Goal: Transaction & Acquisition: Obtain resource

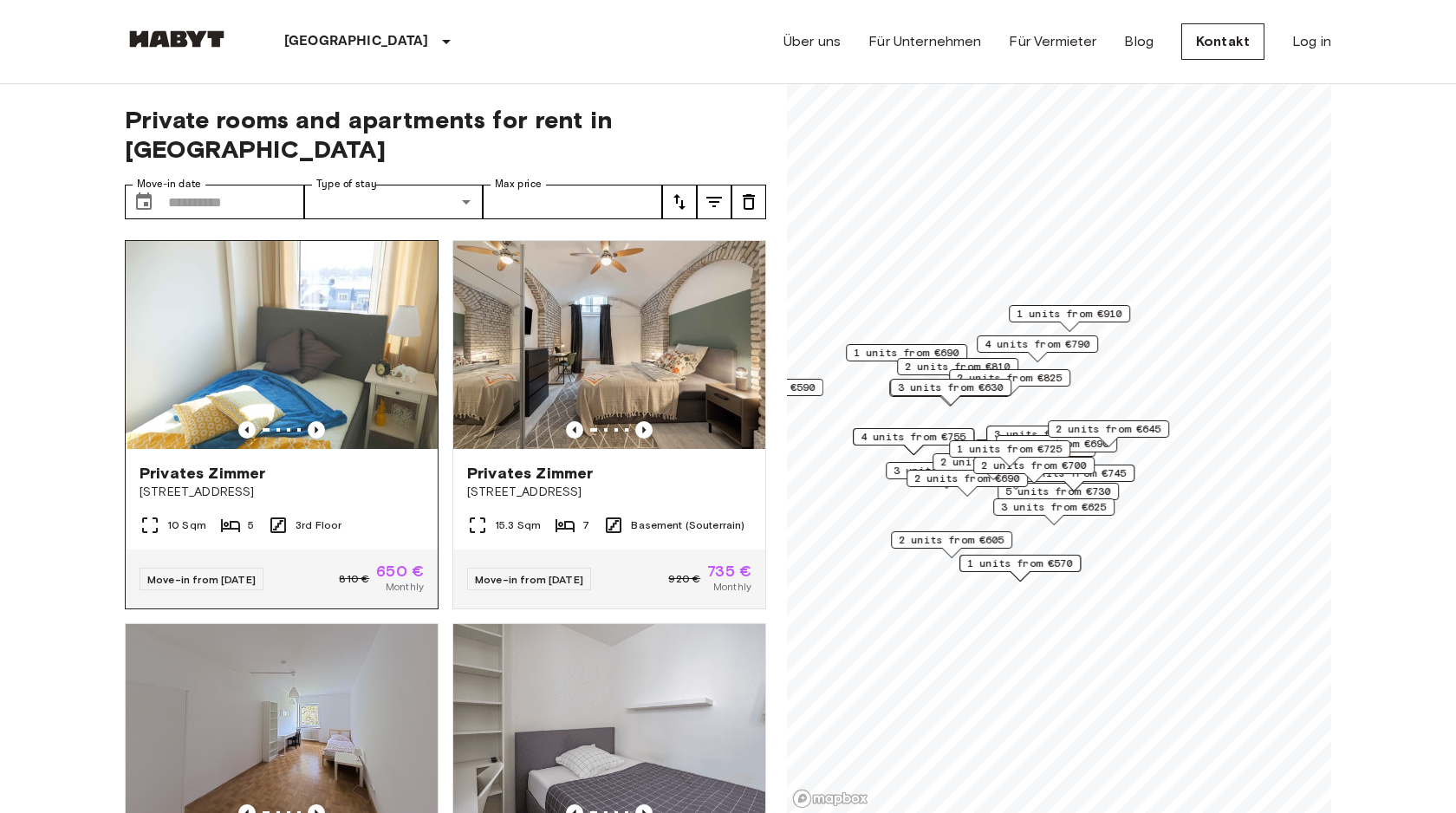
click at [329, 338] on img at bounding box center [281, 345] width 312 height 208
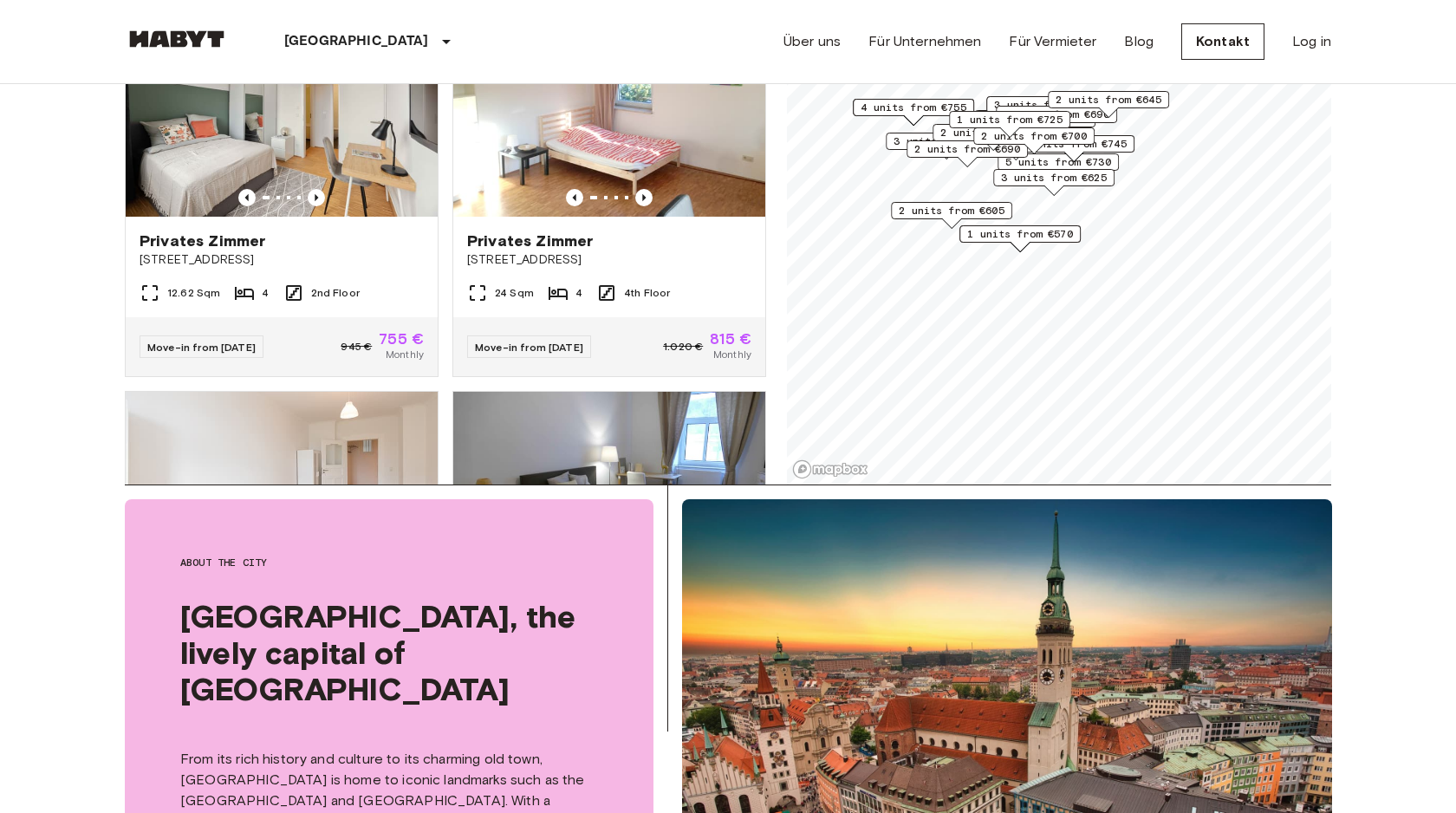
scroll to position [3742, 0]
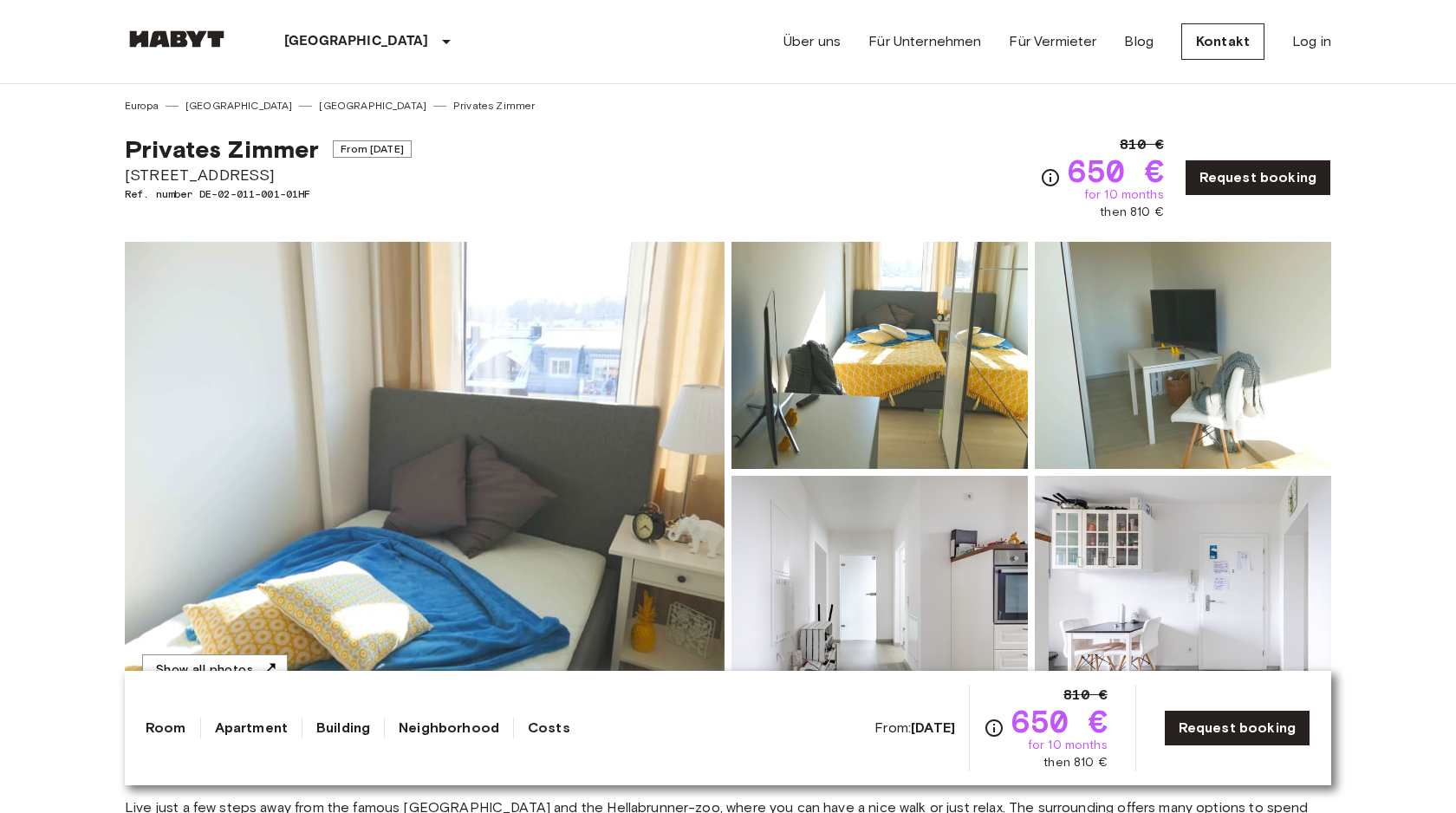
click at [495, 361] on img at bounding box center [424, 472] width 600 height 461
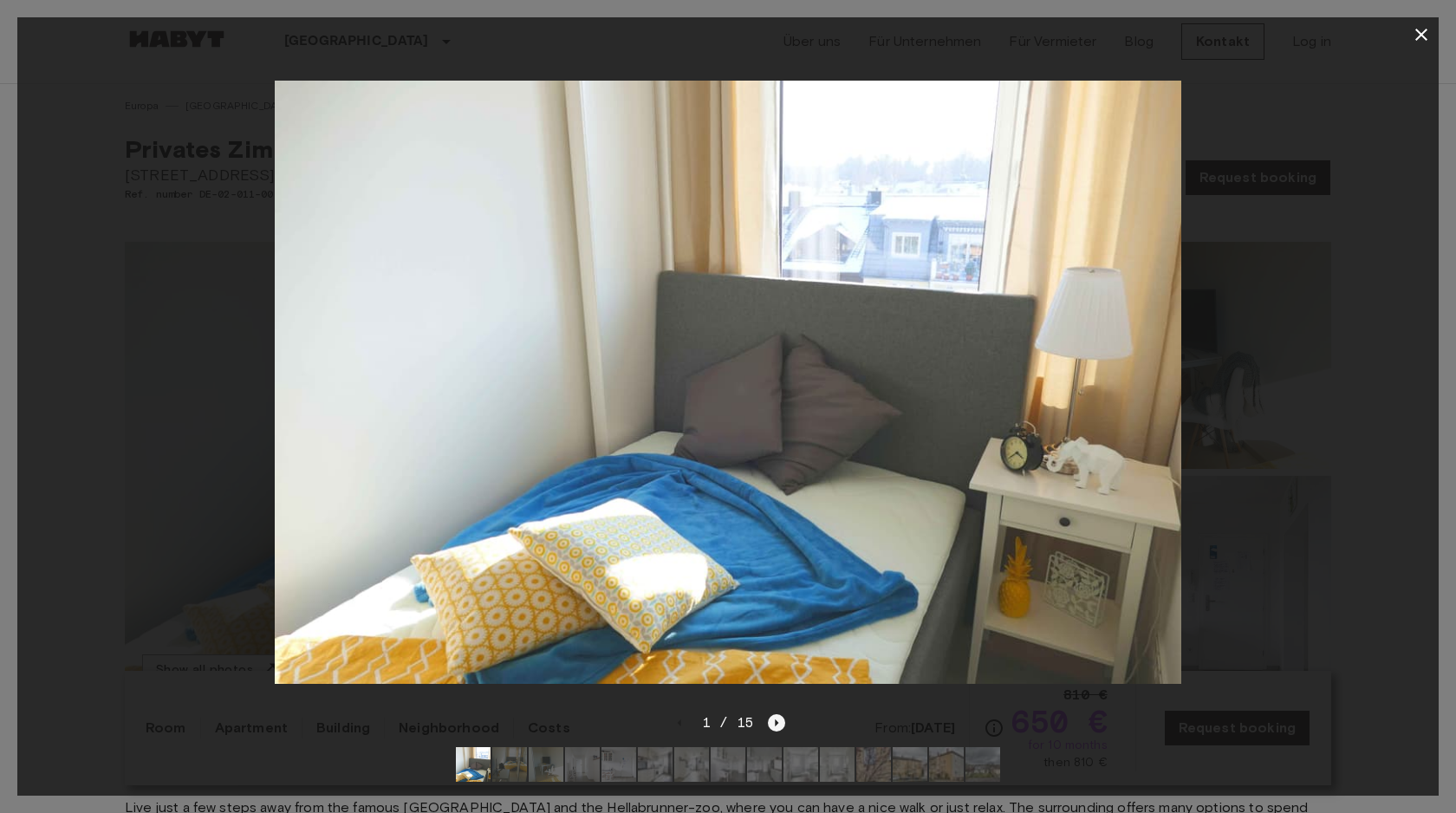
click at [776, 728] on icon "Next image" at bounding box center [776, 723] width 18 height 18
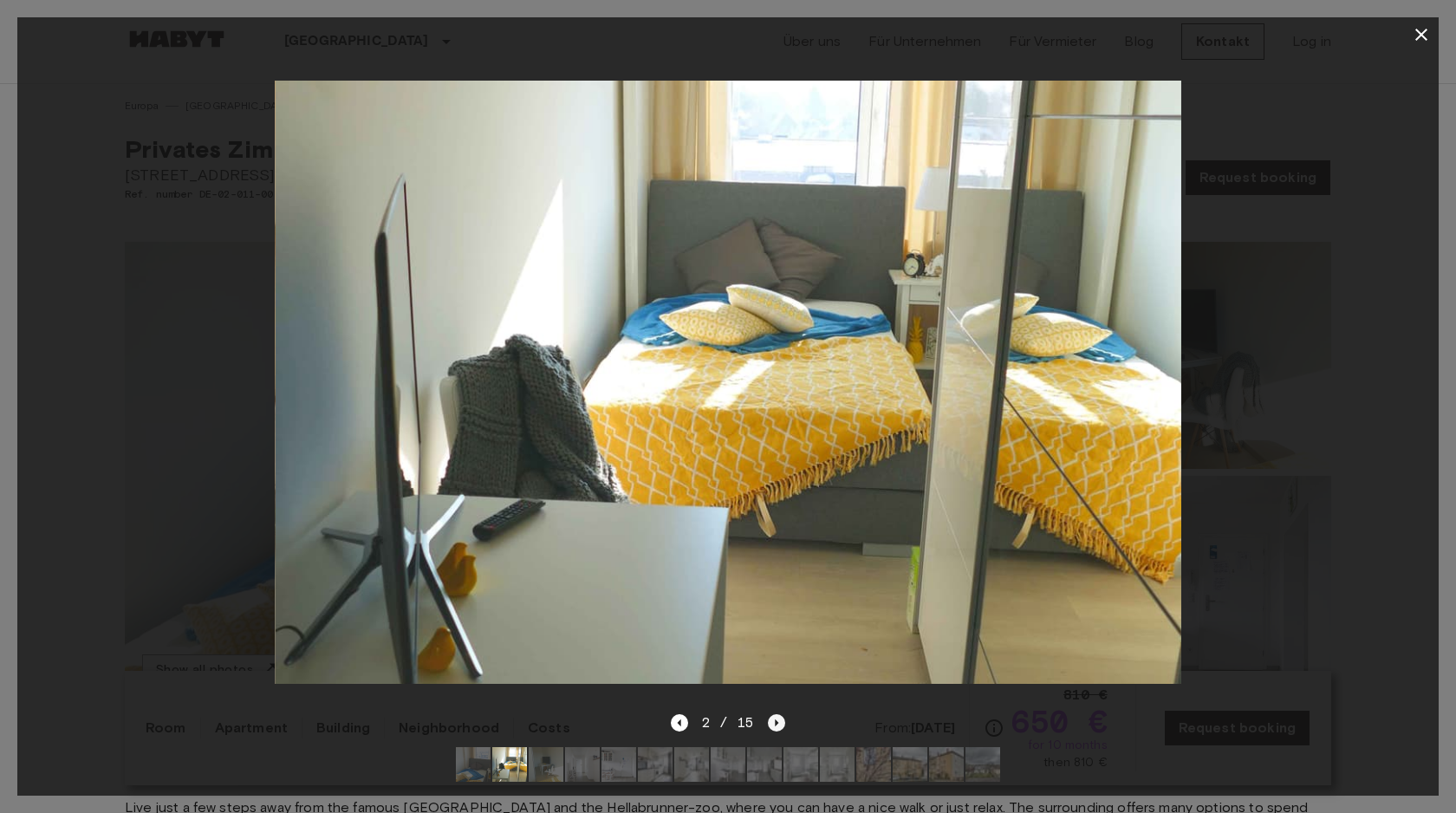
click at [776, 728] on icon "Next image" at bounding box center [776, 723] width 18 height 18
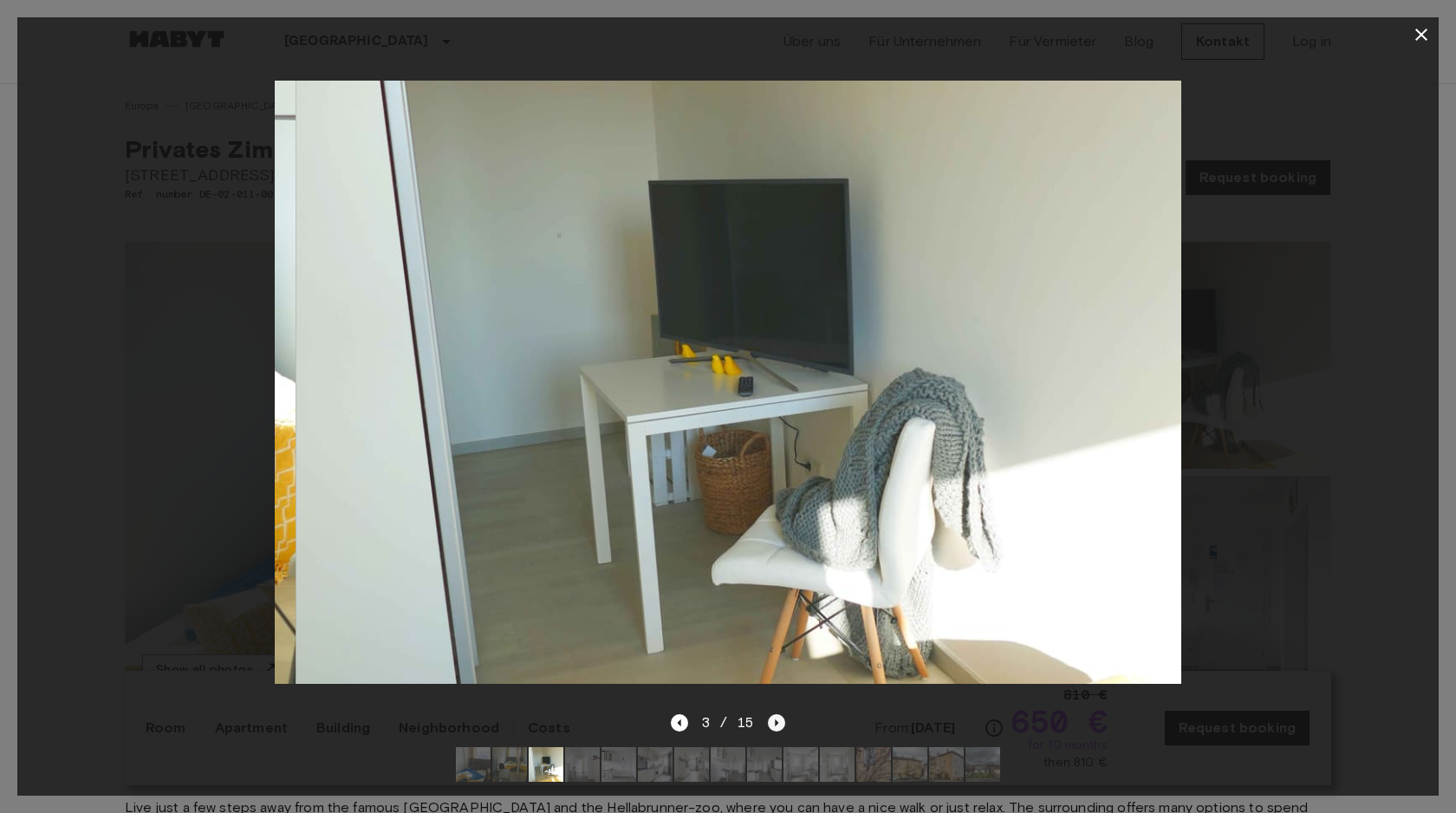
click at [776, 728] on icon "Next image" at bounding box center [776, 723] width 18 height 18
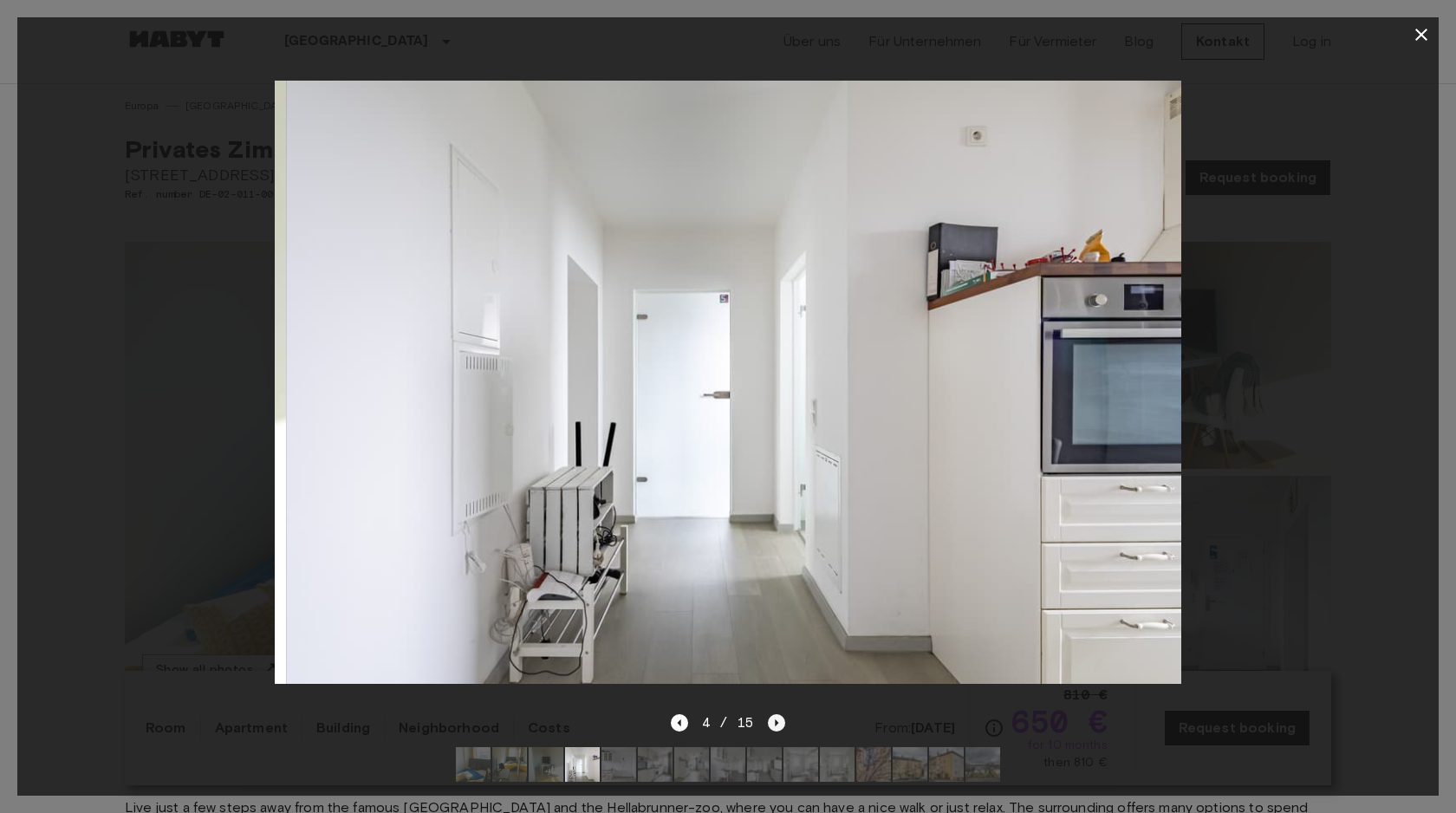
click at [776, 728] on icon "Next image" at bounding box center [776, 723] width 18 height 18
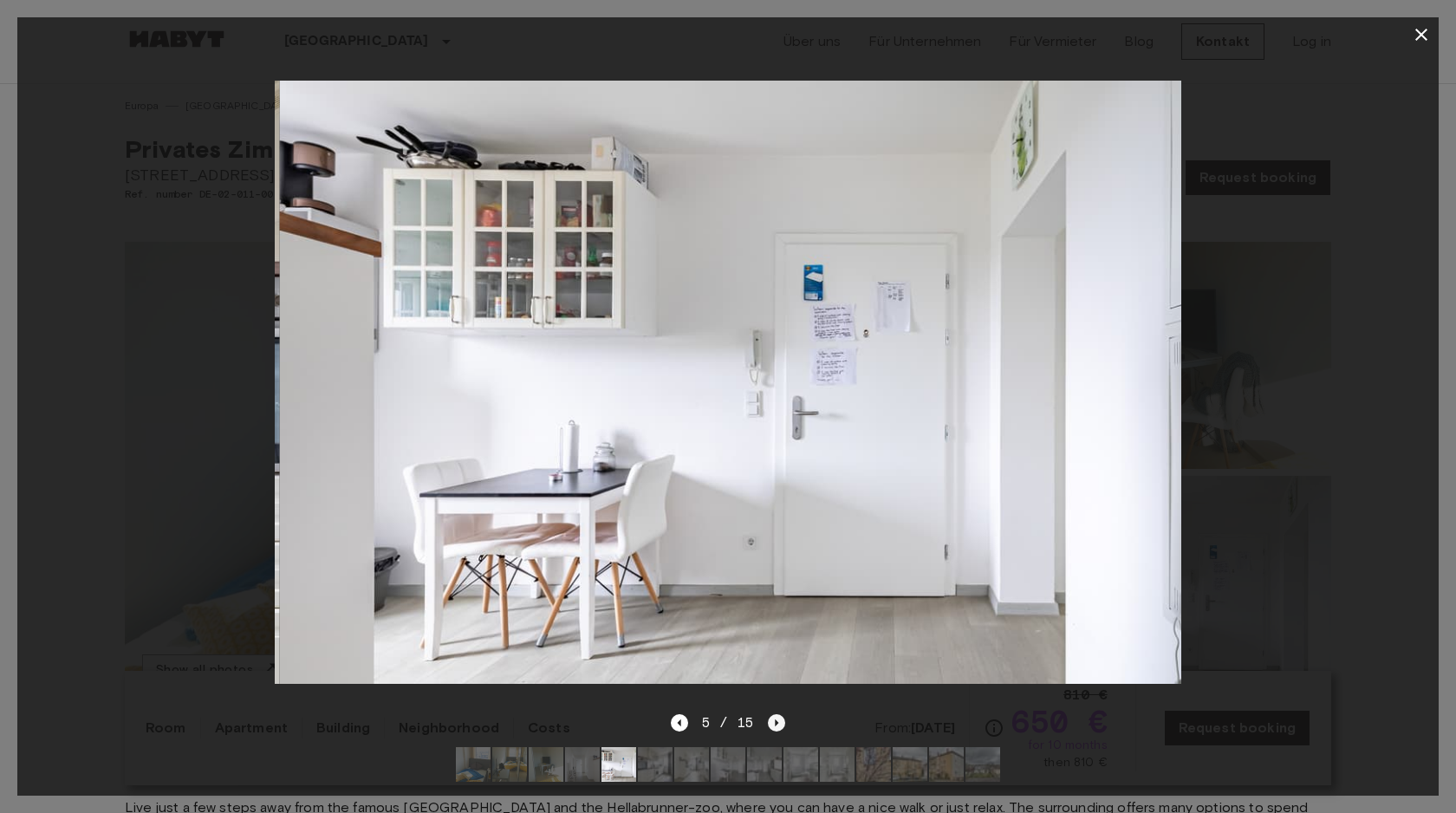
click at [776, 728] on icon "Next image" at bounding box center [776, 723] width 18 height 18
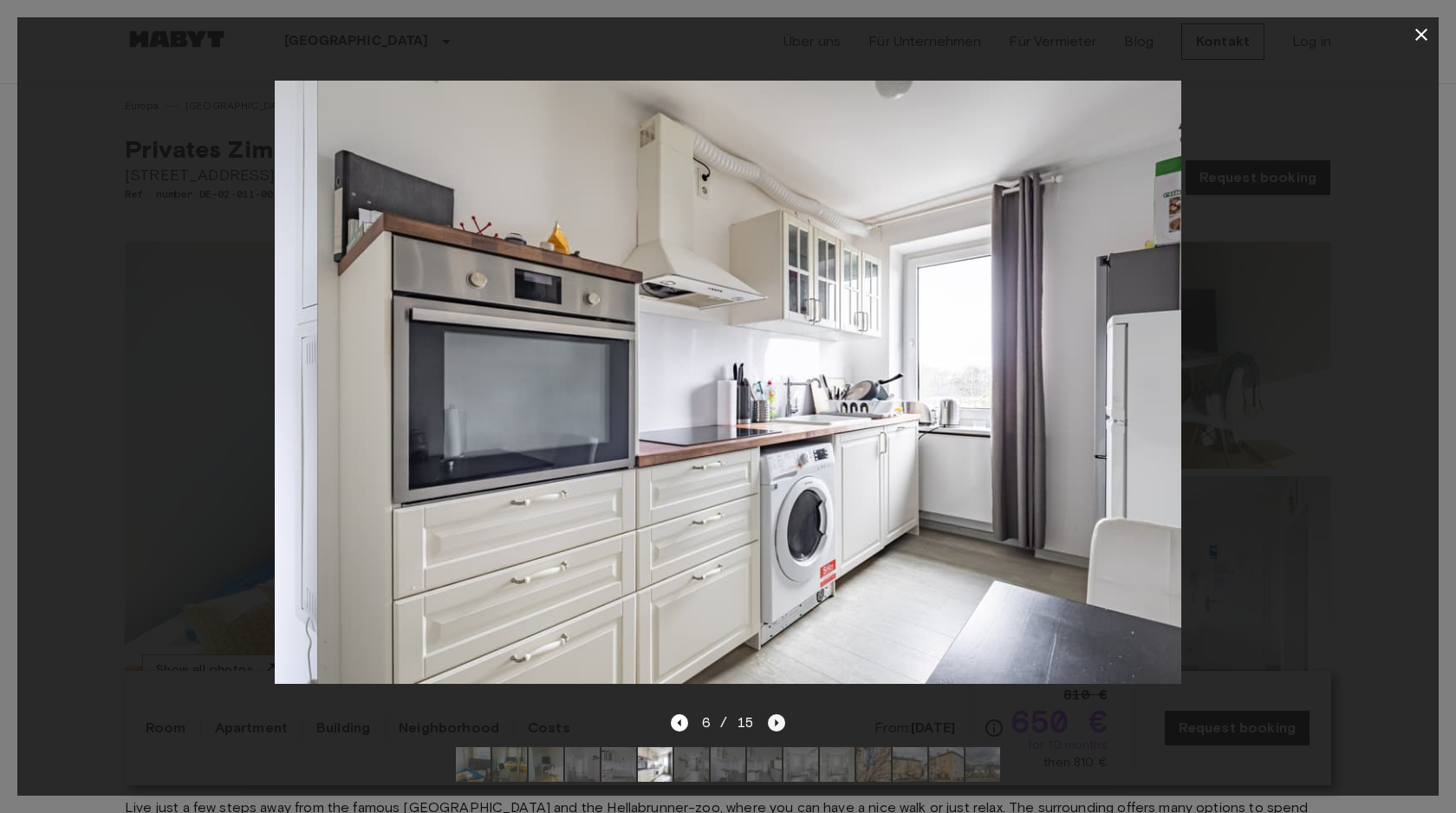
click at [776, 728] on icon "Next image" at bounding box center [776, 723] width 18 height 18
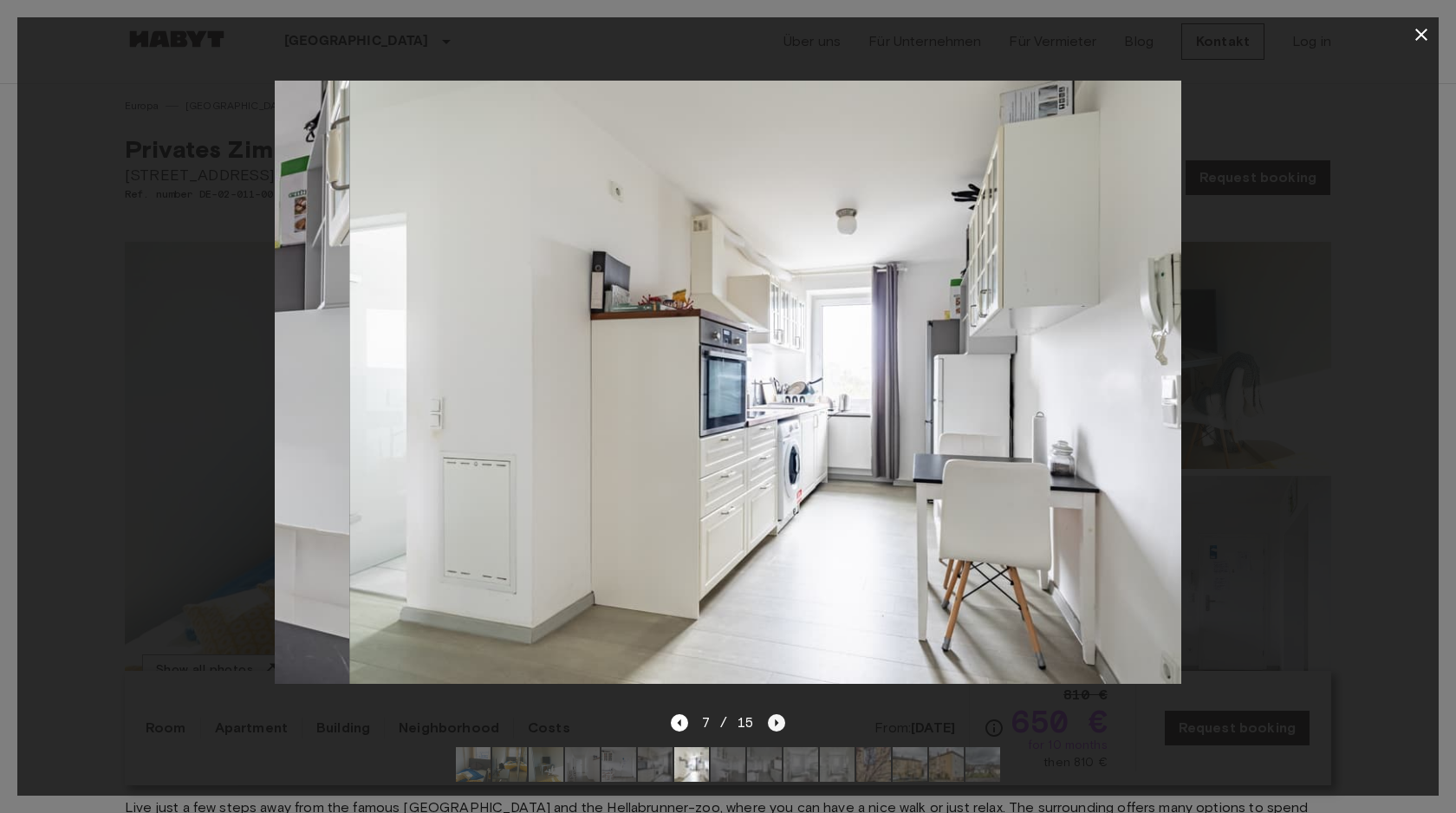
click at [776, 728] on icon "Next image" at bounding box center [776, 723] width 18 height 18
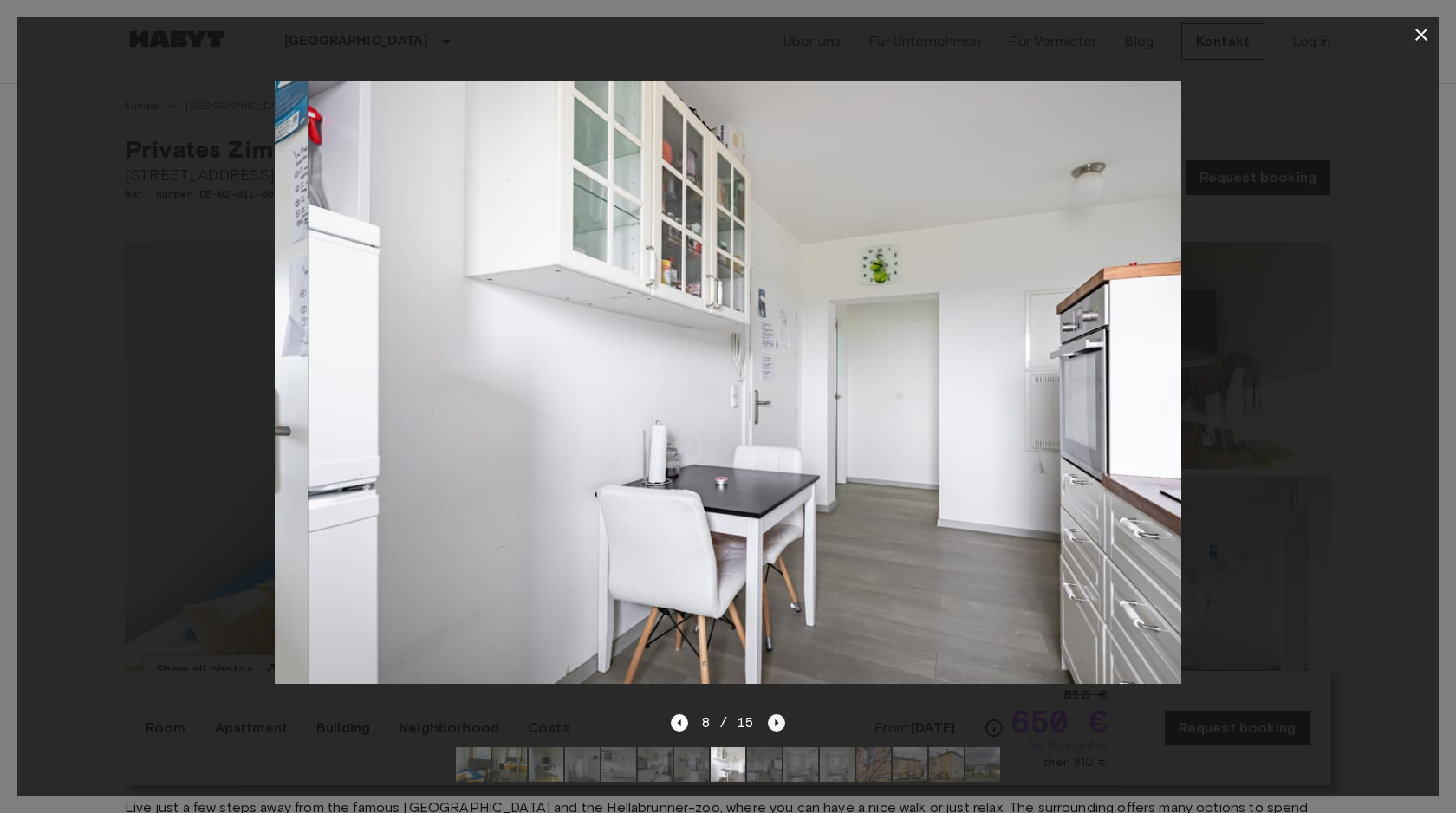
click at [776, 728] on icon "Next image" at bounding box center [776, 723] width 18 height 18
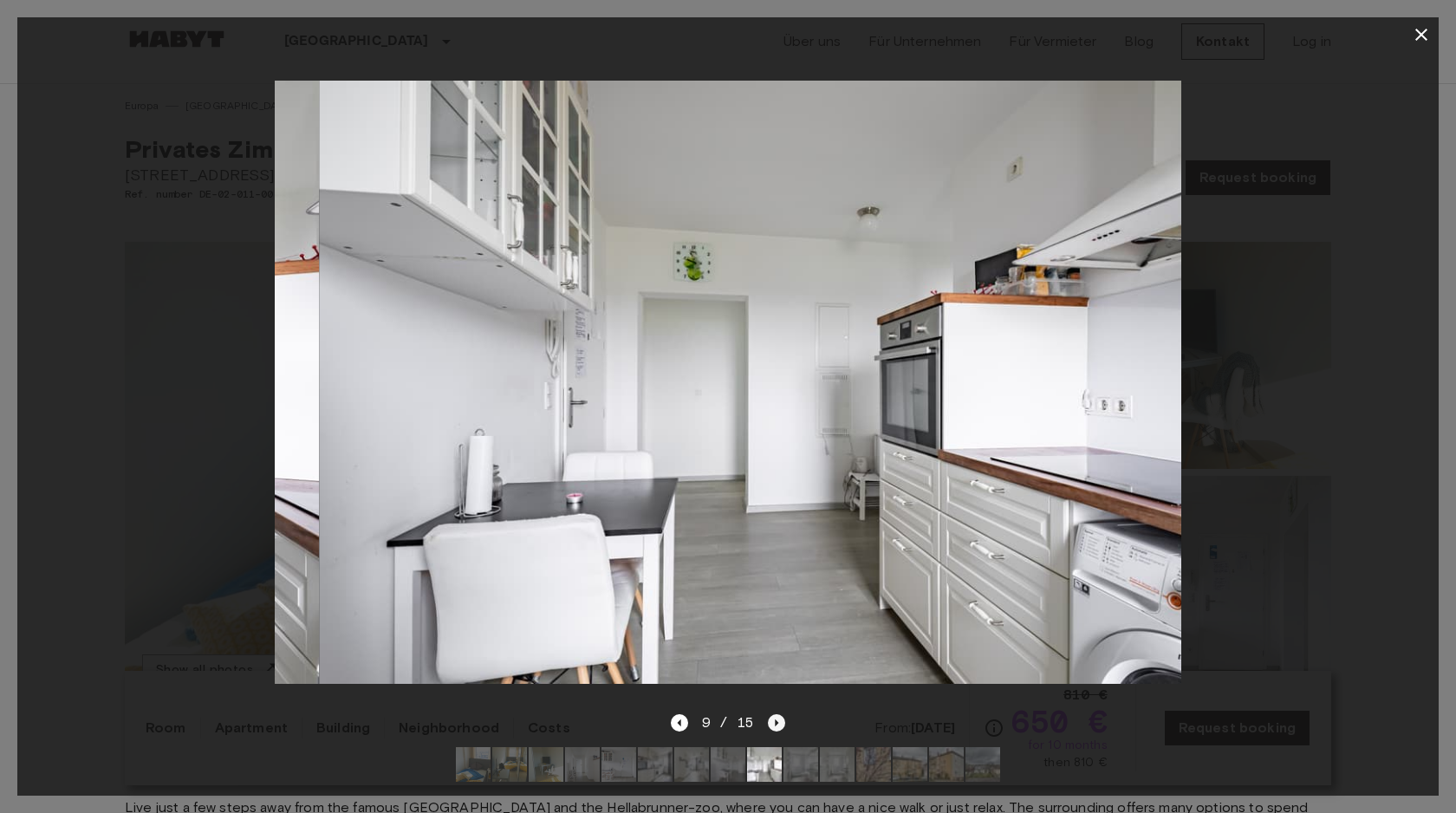
click at [776, 728] on icon "Next image" at bounding box center [776, 723] width 18 height 18
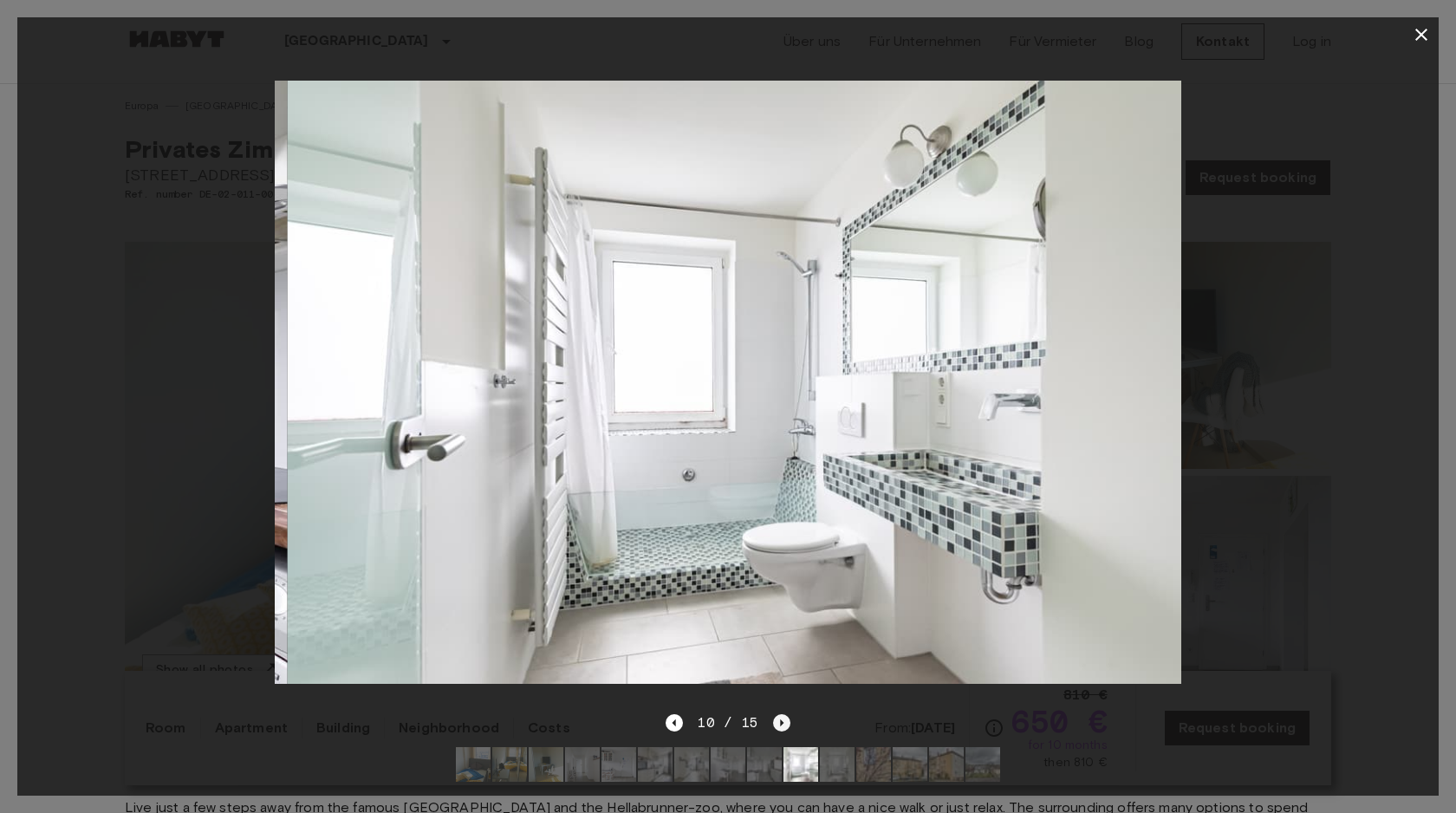
click at [776, 728] on icon "Next image" at bounding box center [782, 723] width 18 height 18
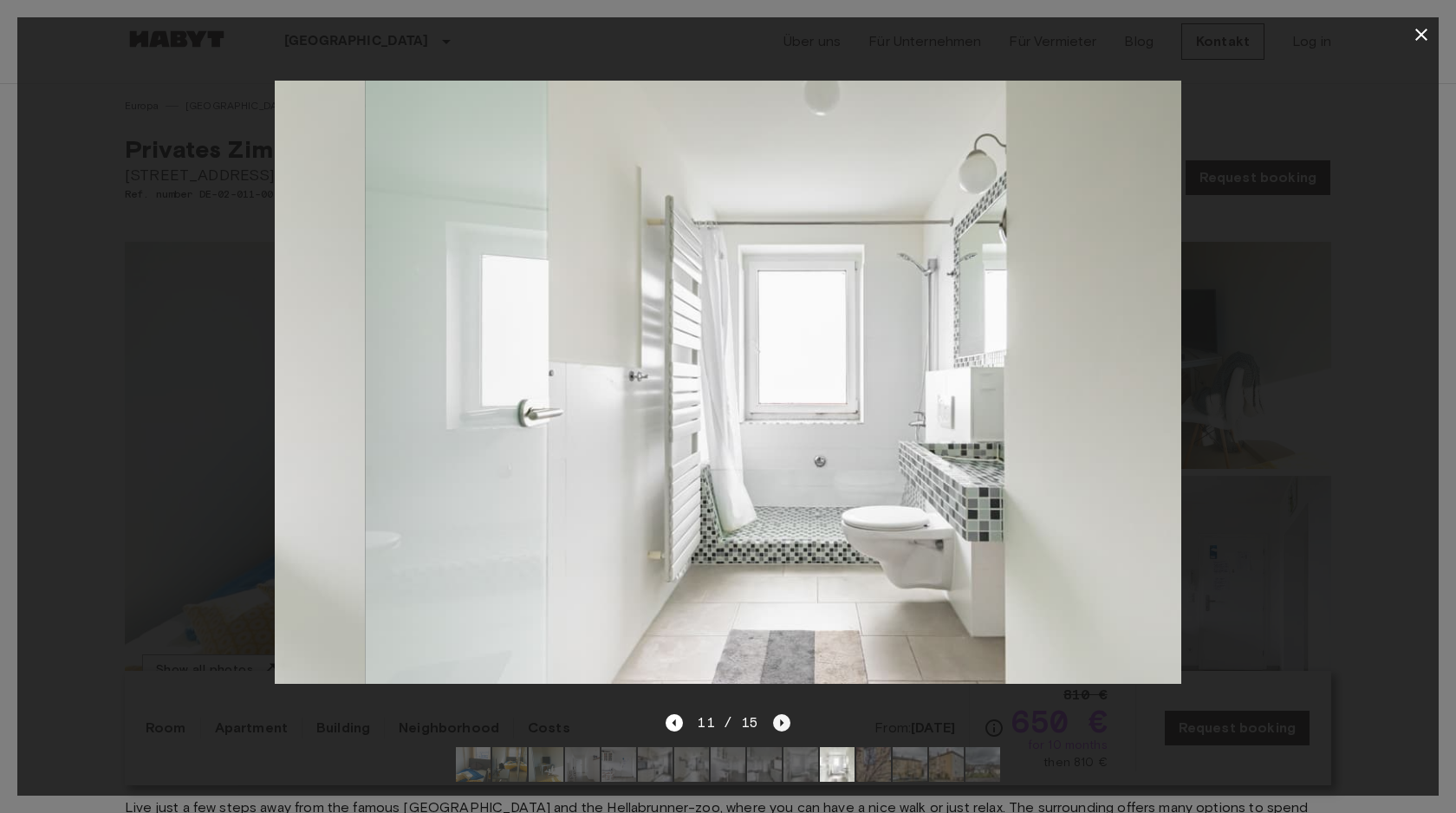
click at [776, 728] on icon "Next image" at bounding box center [782, 723] width 18 height 18
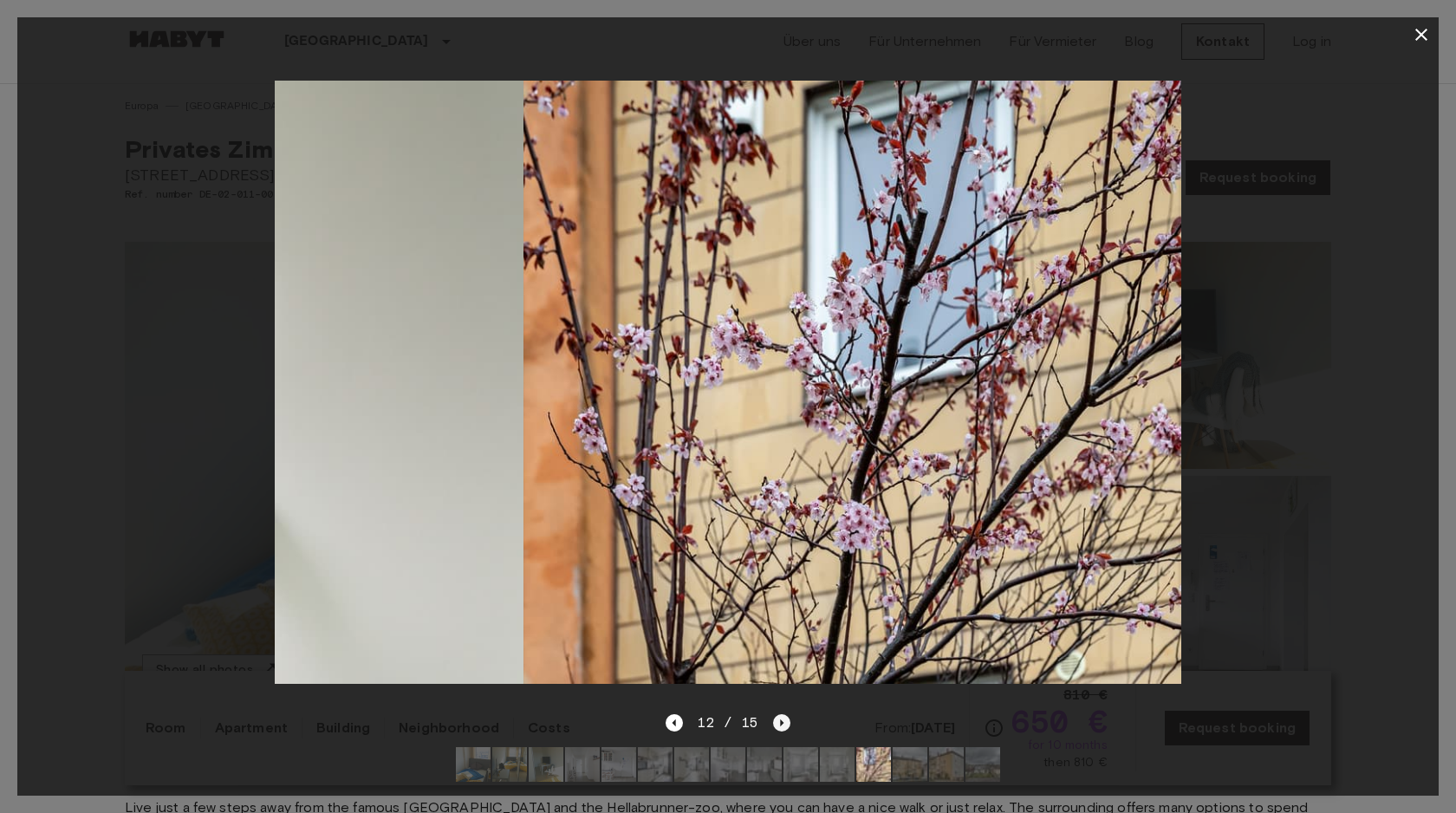
click at [776, 728] on icon "Next image" at bounding box center [782, 723] width 18 height 18
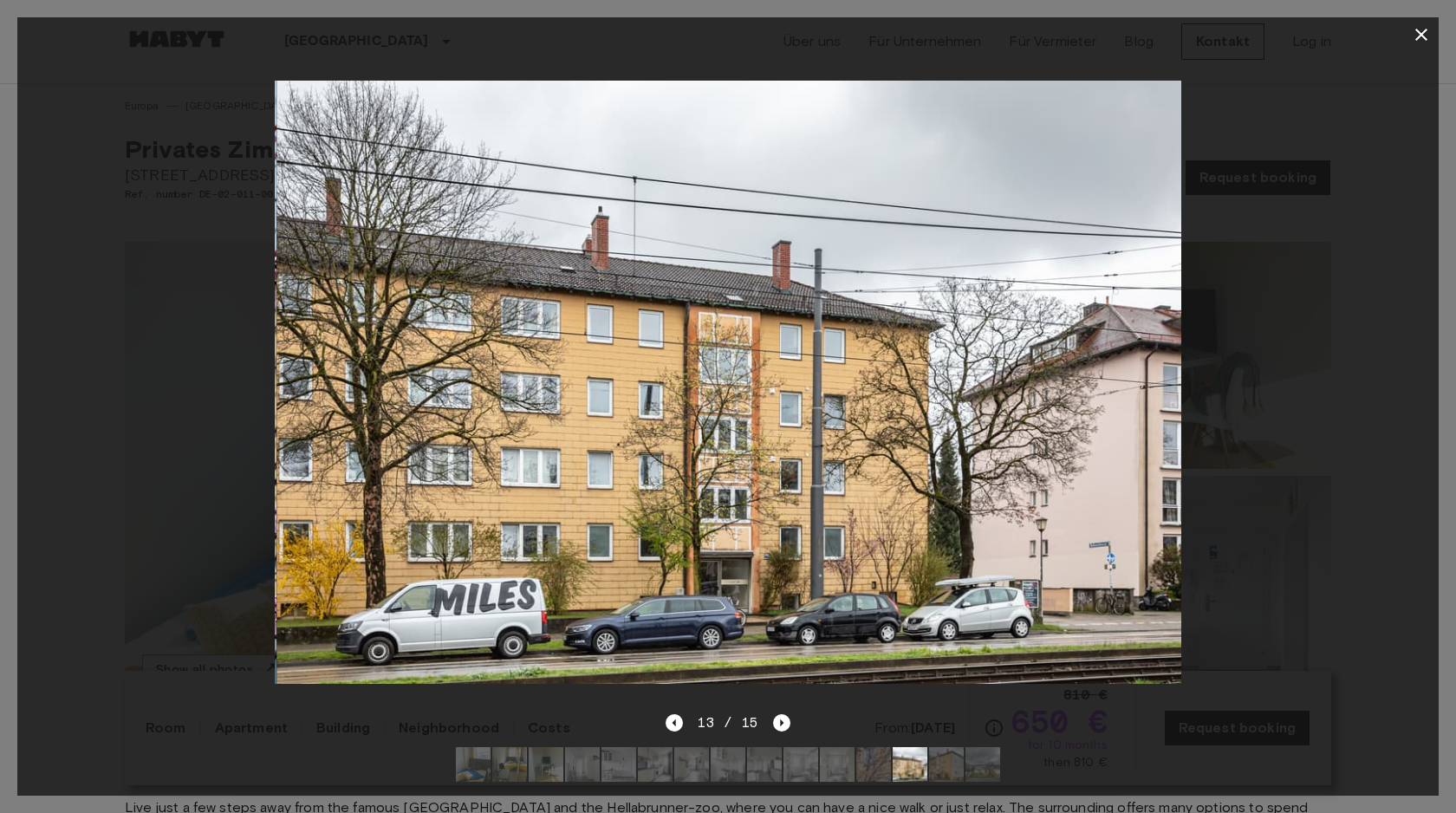
click at [1415, 38] on icon "button" at bounding box center [1421, 35] width 21 height 21
